Goal: Task Accomplishment & Management: Complete application form

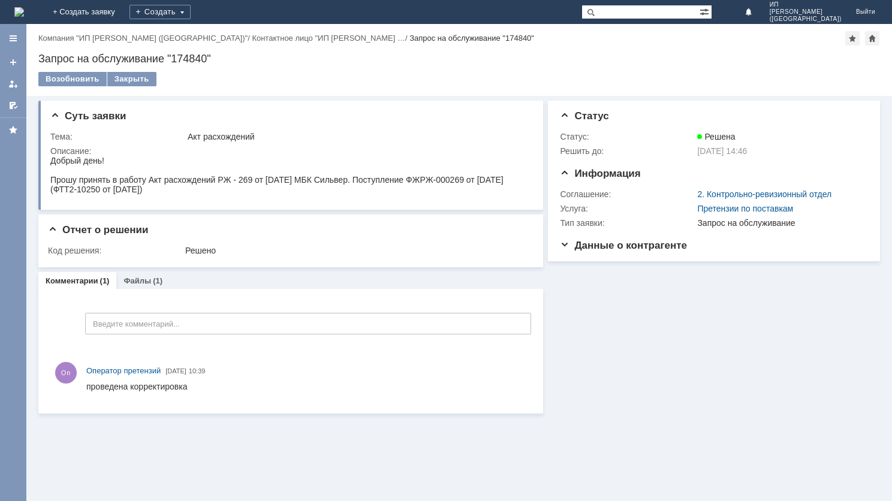
click at [24, 17] on img at bounding box center [19, 12] width 10 height 10
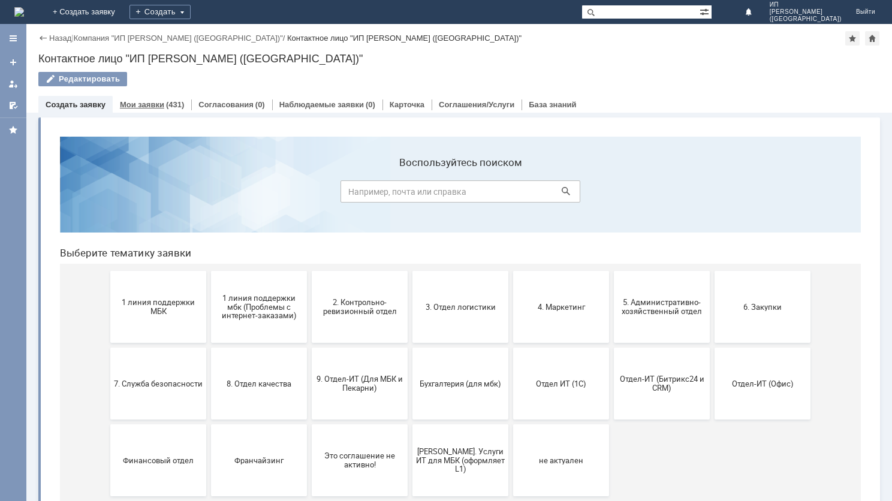
click at [141, 104] on link "Мои заявки" at bounding box center [142, 104] width 44 height 9
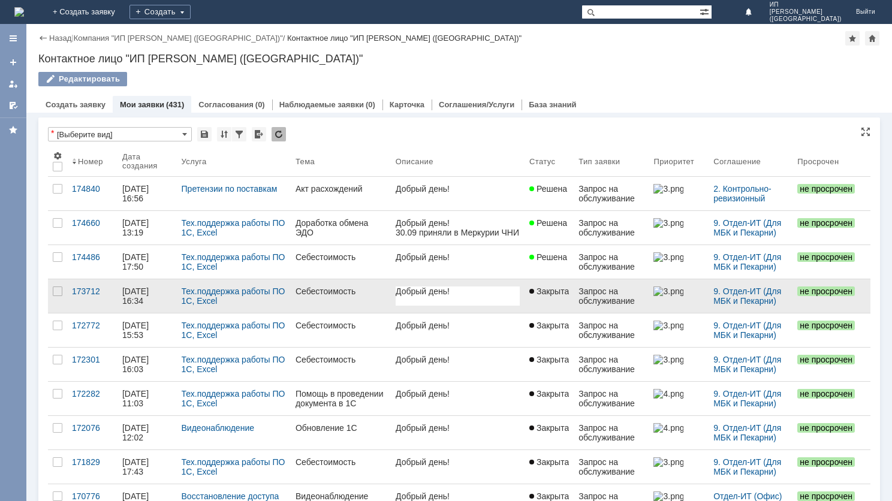
click at [324, 289] on div "Себестоимость" at bounding box center [340, 292] width 91 height 10
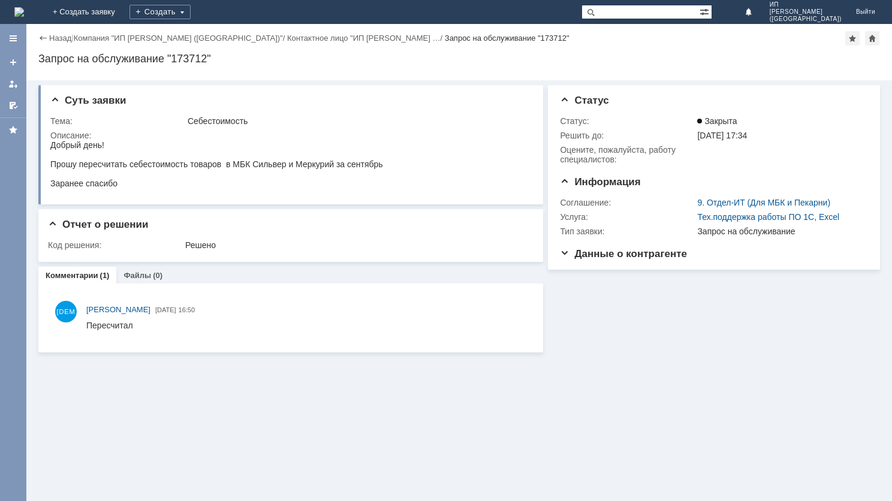
drag, startPoint x: 50, startPoint y: 144, endPoint x: 396, endPoint y: 168, distance: 346.0
click at [396, 168] on html "Добрый день! Прошу пересчитать себестоимость товаров в МБК Сильвер и Меркурий з…" at bounding box center [289, 164] width 478 height 48
click at [379, 188] on div "Заранее спасибо" at bounding box center [216, 184] width 333 height 10
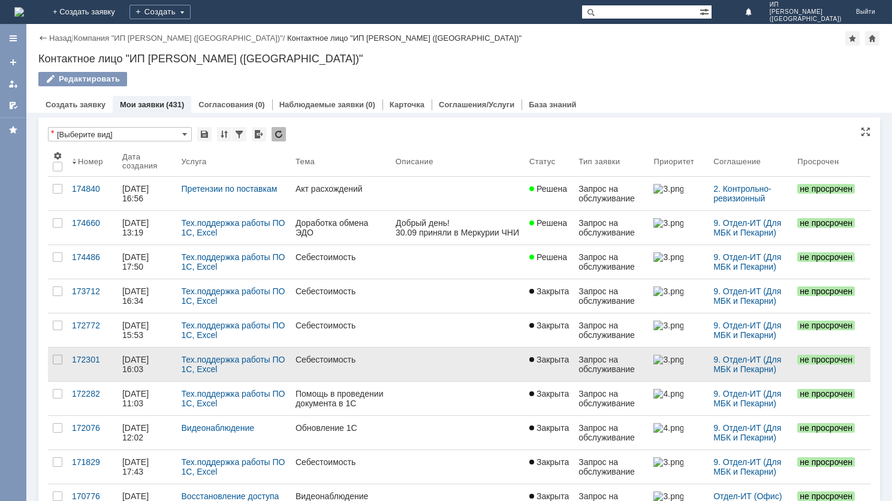
click at [391, 355] on link at bounding box center [458, 365] width 134 height 34
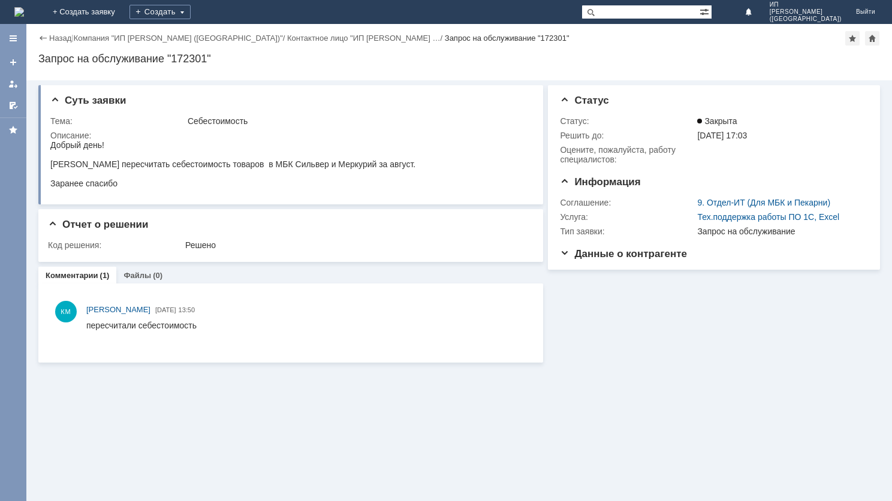
drag, startPoint x: 52, startPoint y: 146, endPoint x: 195, endPoint y: 182, distance: 147.8
click at [195, 182] on body "Добрый день! Прошу пересчитать себестоимость товаров в МБК Сильвер и Меркурий з…" at bounding box center [232, 164] width 365 height 48
copy body "Добрый день! Прошу пересчитать себестоимость товаров в МБК Сильвер и Меркурий з…"
click at [122, 9] on link "+ Создать заявку" at bounding box center [84, 12] width 77 height 24
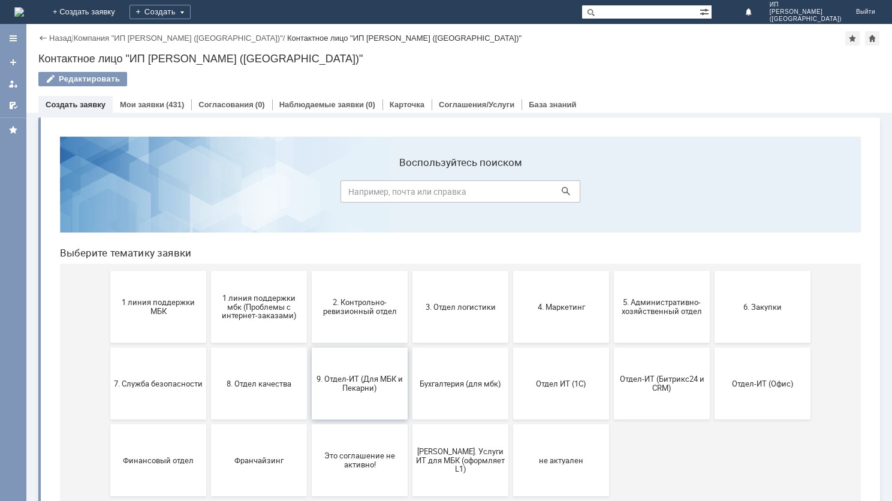
click at [352, 385] on span "9. Отдел-ИТ (Для МБК и Пекарни)" at bounding box center [359, 384] width 89 height 18
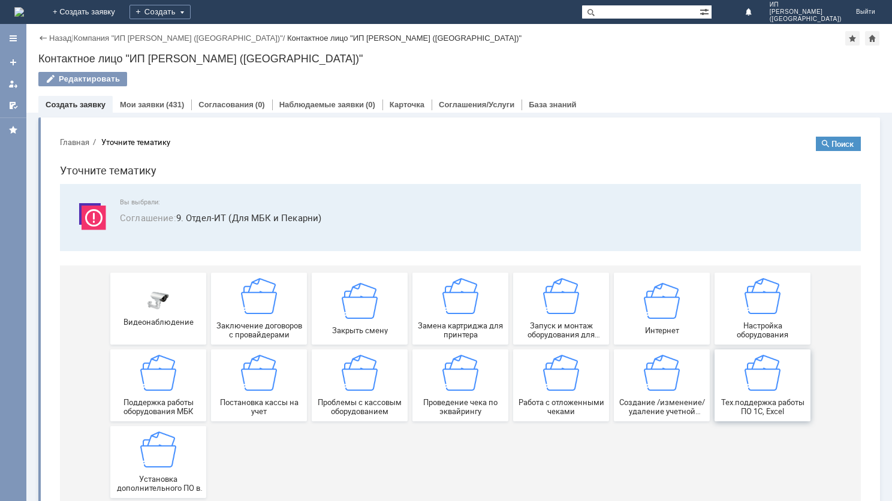
click at [763, 393] on div "Тех.поддержка работы ПО 1С, Excel" at bounding box center [762, 385] width 89 height 61
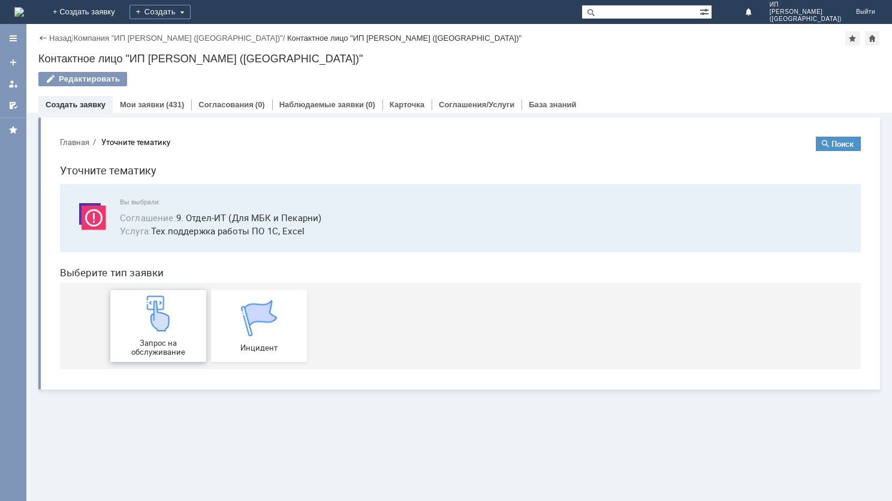
click at [154, 319] on img at bounding box center [158, 313] width 36 height 36
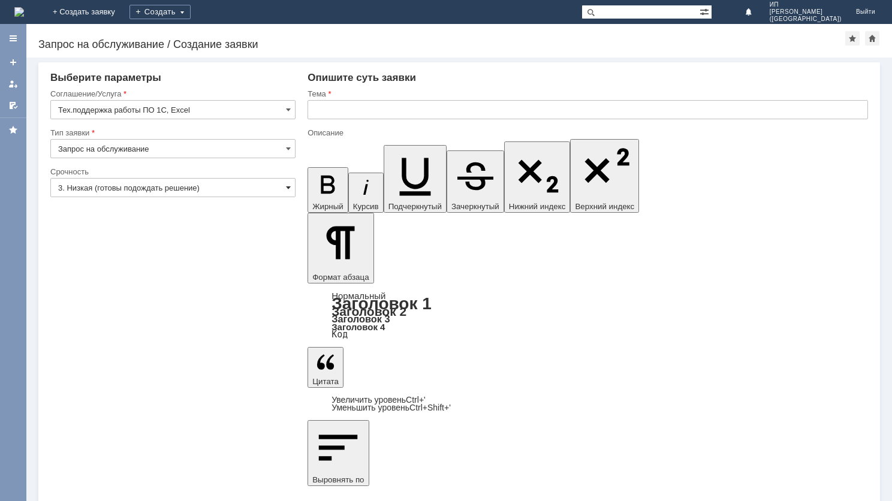
click at [289, 190] on span at bounding box center [288, 188] width 5 height 10
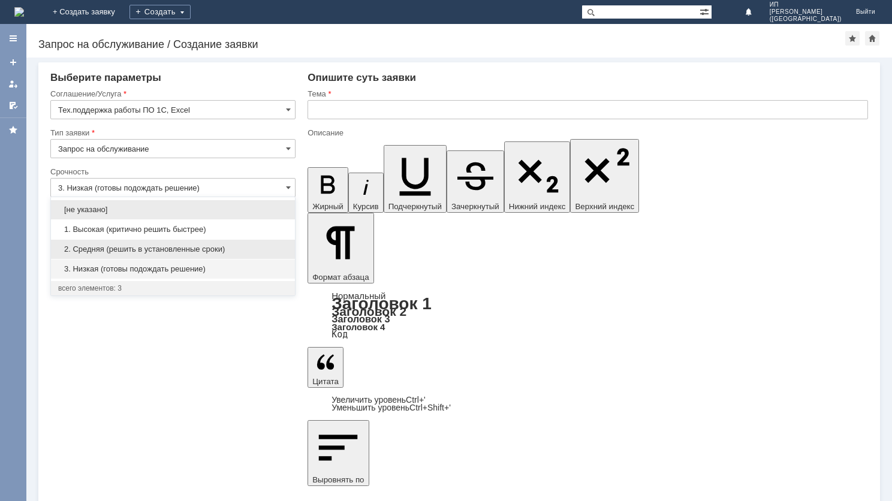
click at [204, 245] on span "2. Средняя (решить в установленные сроки)" at bounding box center [173, 250] width 230 height 10
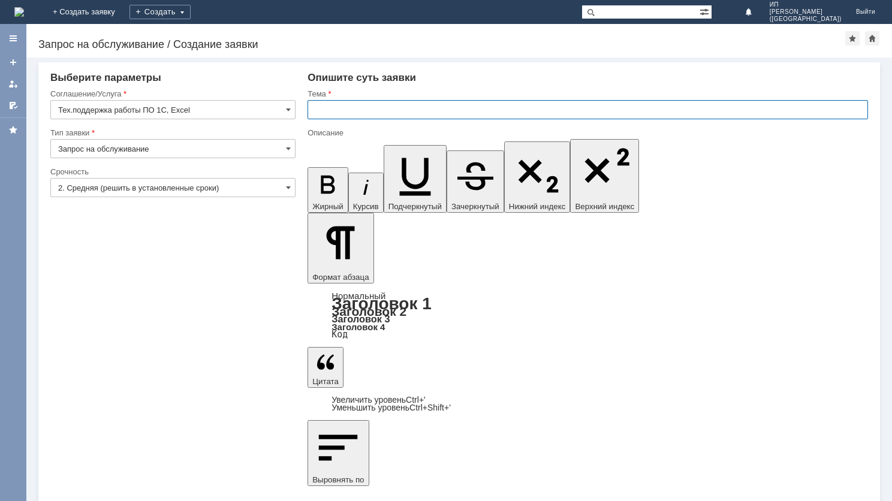
type input "2. Средняя (решить в установленные сроки)"
click at [326, 111] on input "text" at bounding box center [587, 109] width 560 height 19
type input "Сеьестоимость"
drag, startPoint x: 607, startPoint y: 3502, endPoint x: 650, endPoint y: 3499, distance: 43.3
